Goal: Find specific page/section: Find specific page/section

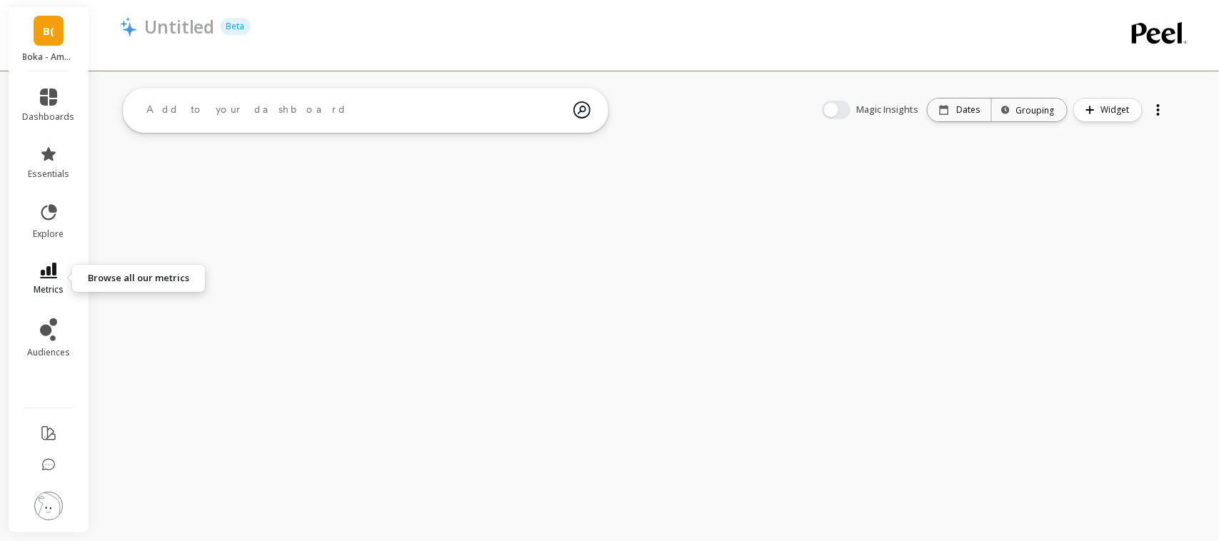
click at [29, 269] on link "metrics" at bounding box center [49, 279] width 52 height 33
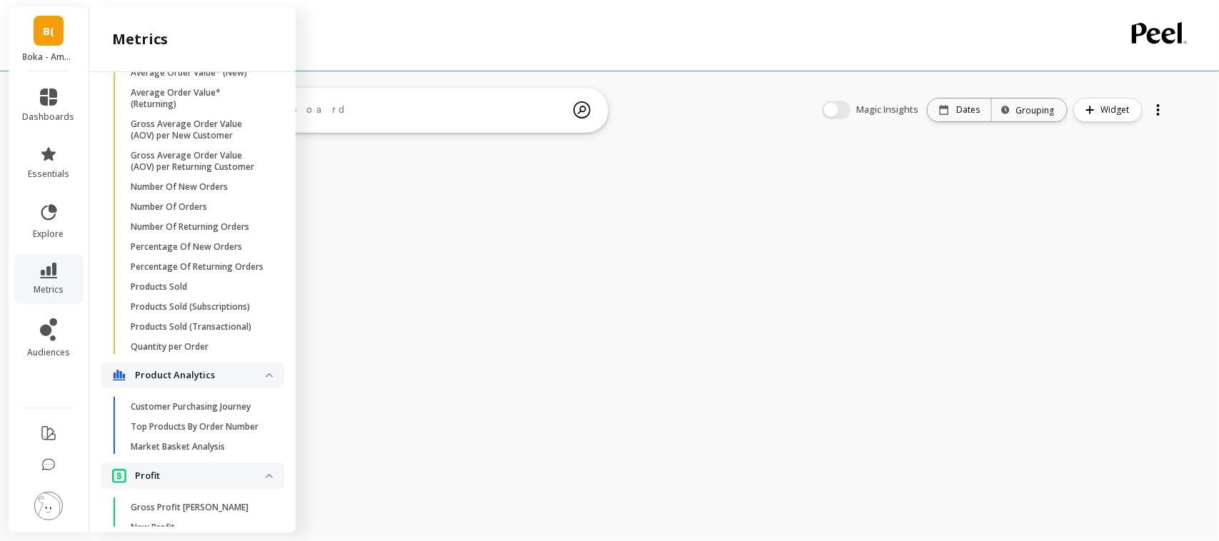
scroll to position [1077, 0]
click at [204, 352] on p "Quantity per Order" at bounding box center [170, 346] width 78 height 11
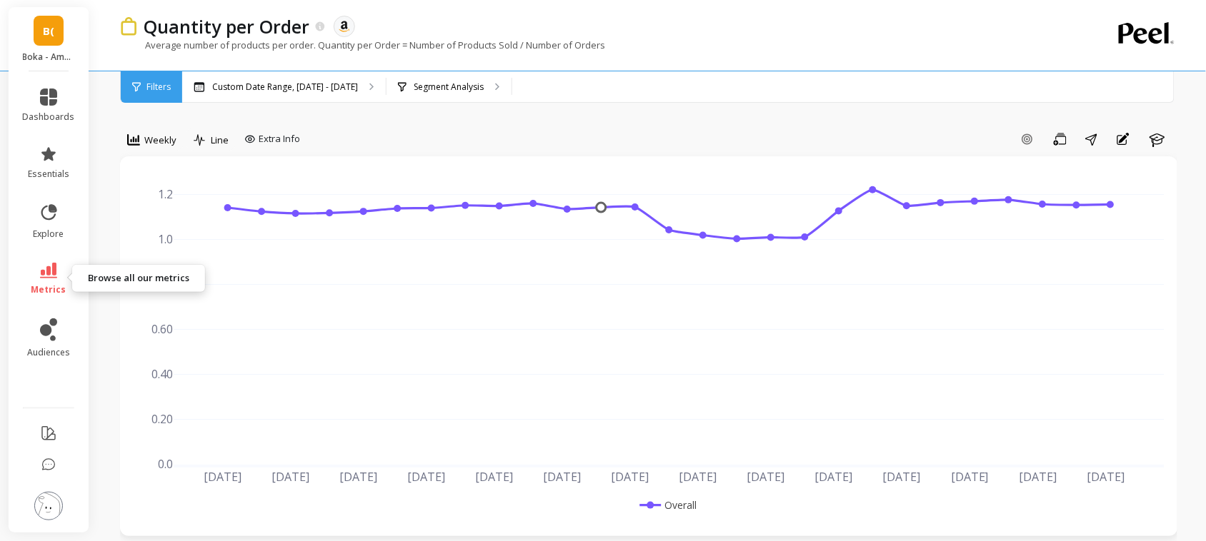
click at [54, 276] on icon at bounding box center [48, 271] width 17 height 16
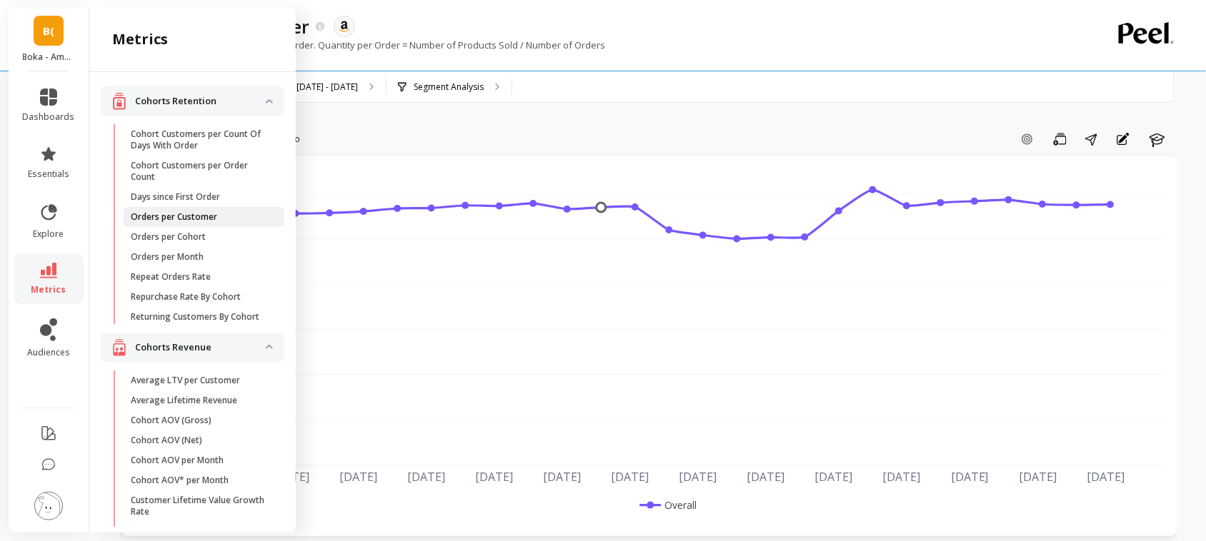
click at [200, 211] on p "Orders per Customer" at bounding box center [174, 216] width 86 height 11
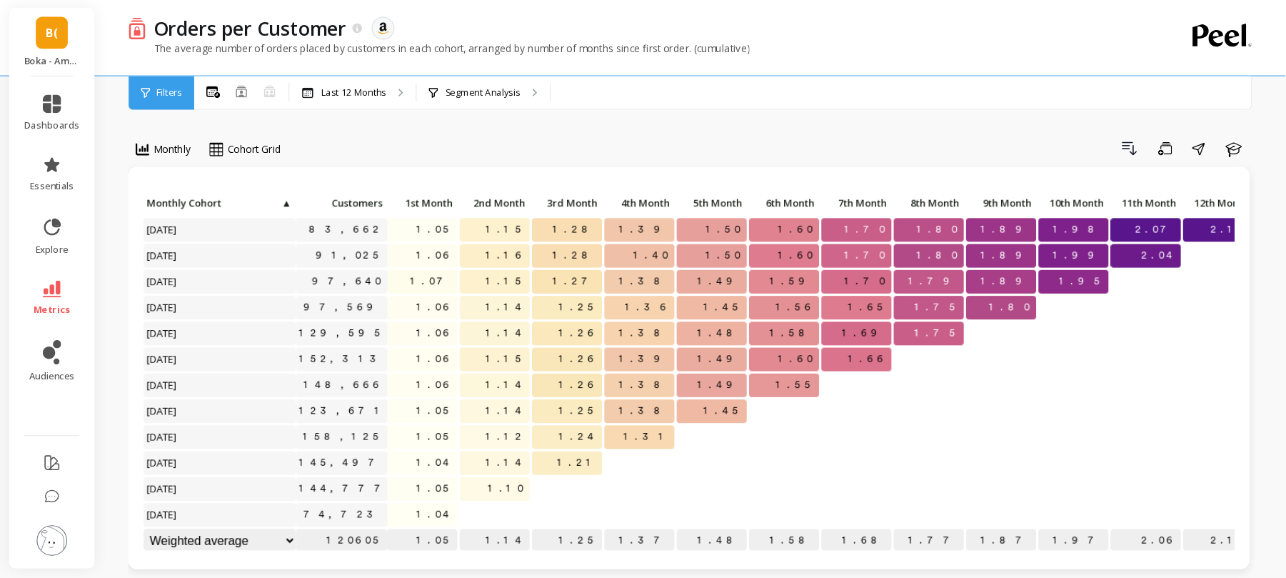
scroll to position [14, 0]
drag, startPoint x: 1219, startPoint y: 2, endPoint x: 814, endPoint y: 138, distance: 426.5
click at [814, 138] on div "Drill Down Save Share Learn" at bounding box center [726, 139] width 904 height 23
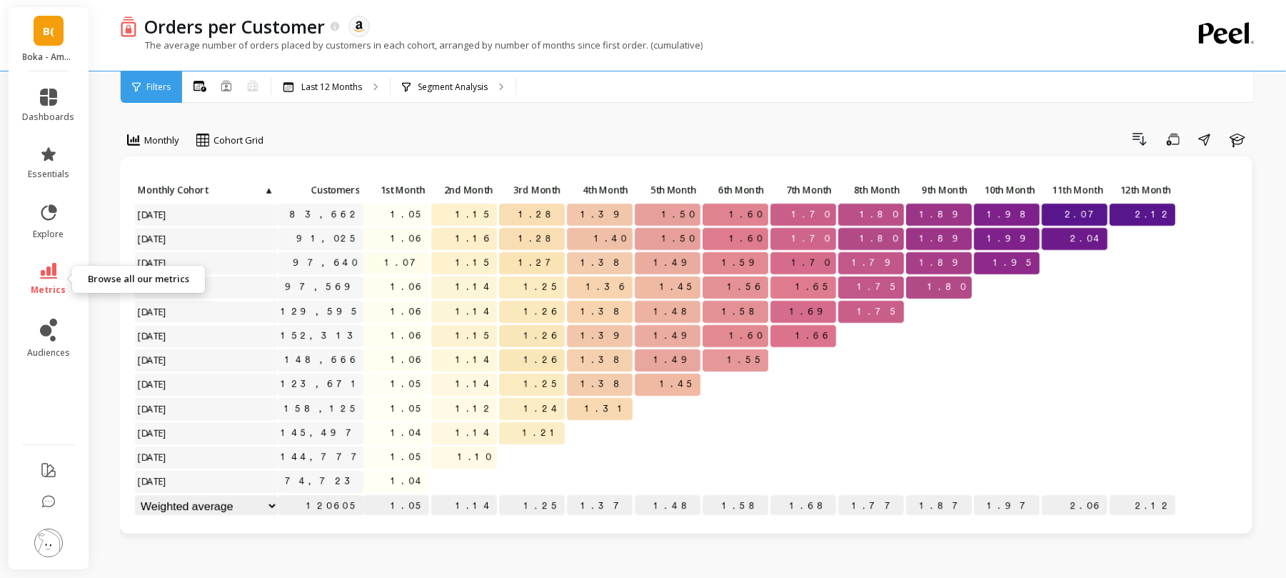
click at [46, 294] on span "metrics" at bounding box center [48, 289] width 35 height 11
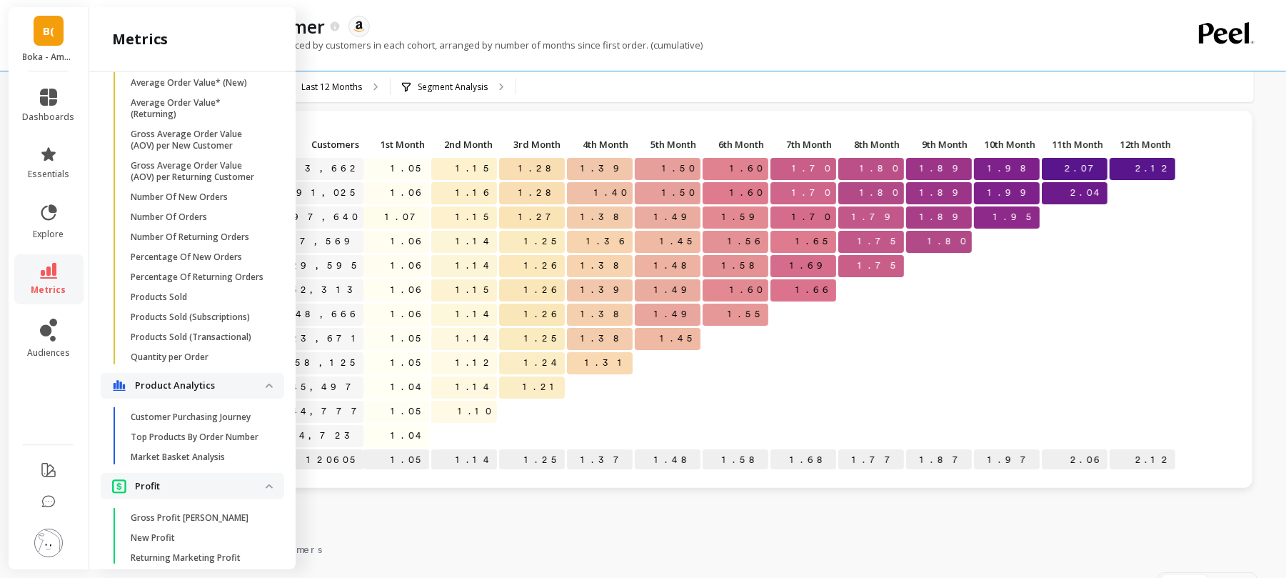
scroll to position [1064, 0]
click at [229, 365] on span "Quantity per Order" at bounding box center [199, 359] width 136 height 11
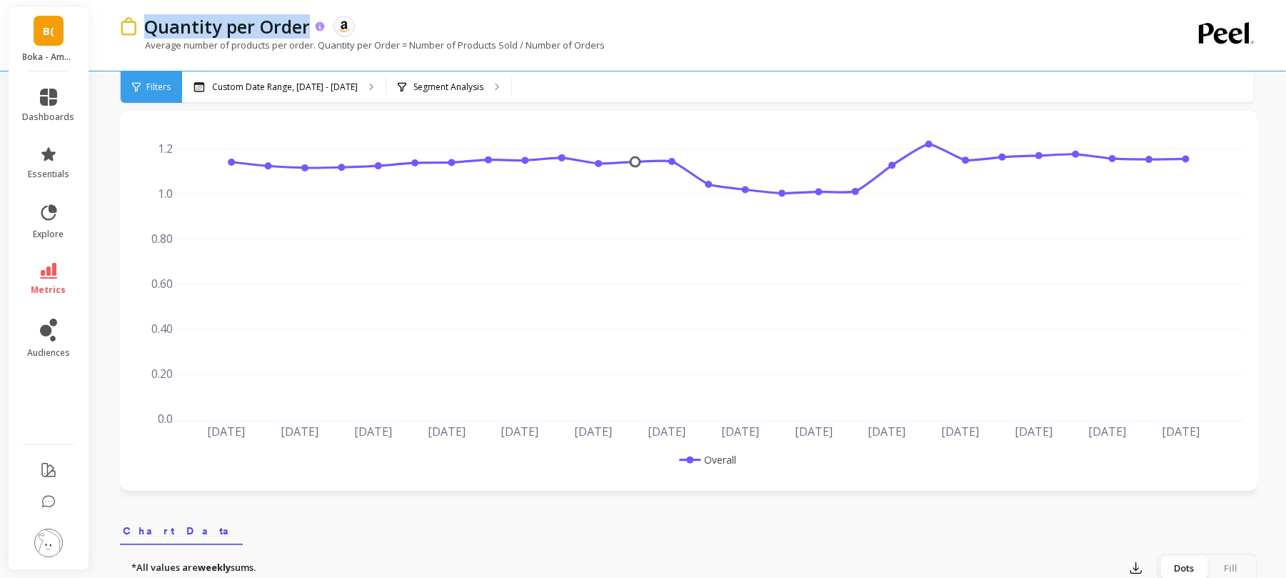
drag, startPoint x: 309, startPoint y: 34, endPoint x: 144, endPoint y: 30, distance: 164.3
click at [144, 30] on p "Quantity per Order" at bounding box center [227, 26] width 166 height 24
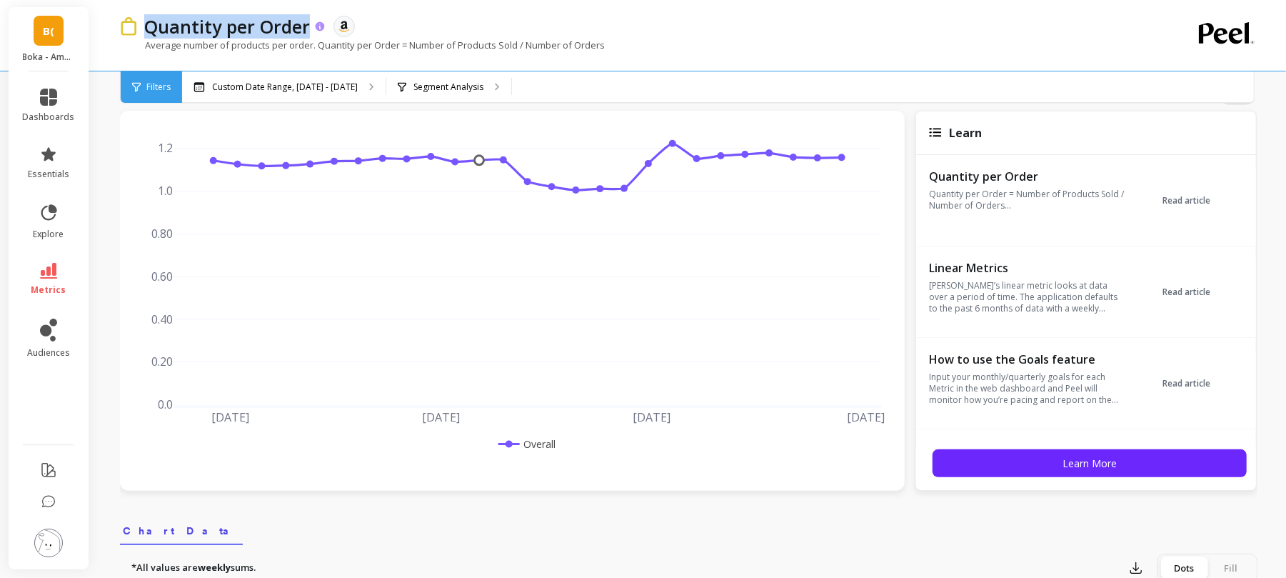
copy p "Quantity per Order"
